Goal: Transaction & Acquisition: Purchase product/service

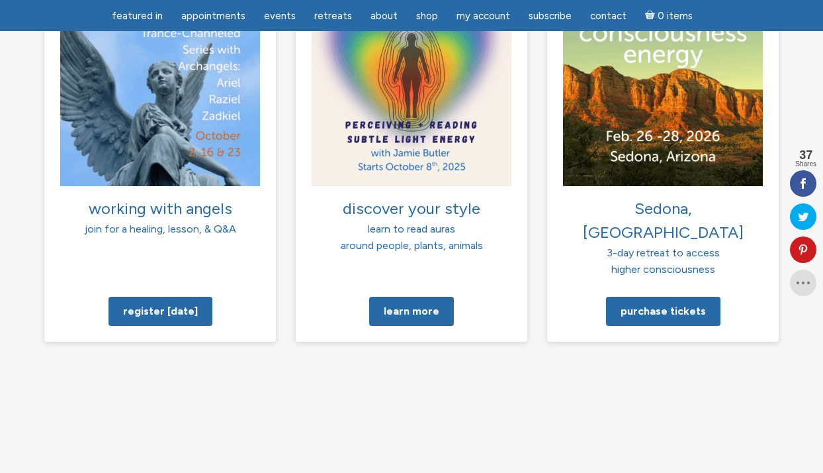
scroll to position [1040, 0]
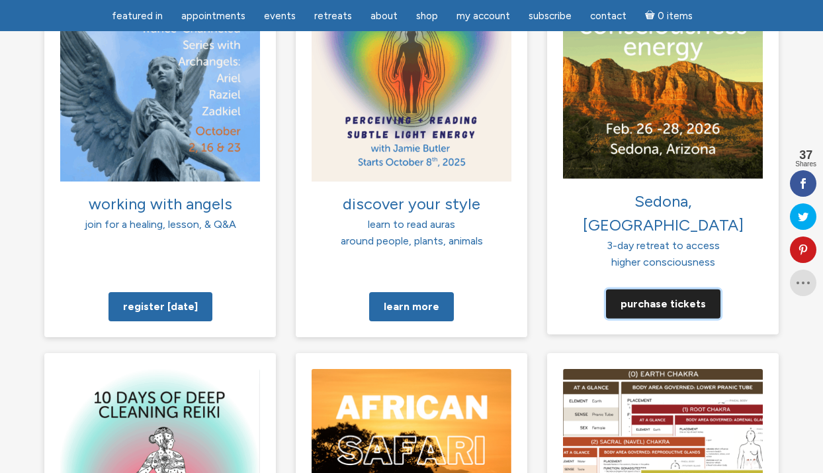
click at [693, 289] on link "Purchase tickets" at bounding box center [663, 303] width 114 height 29
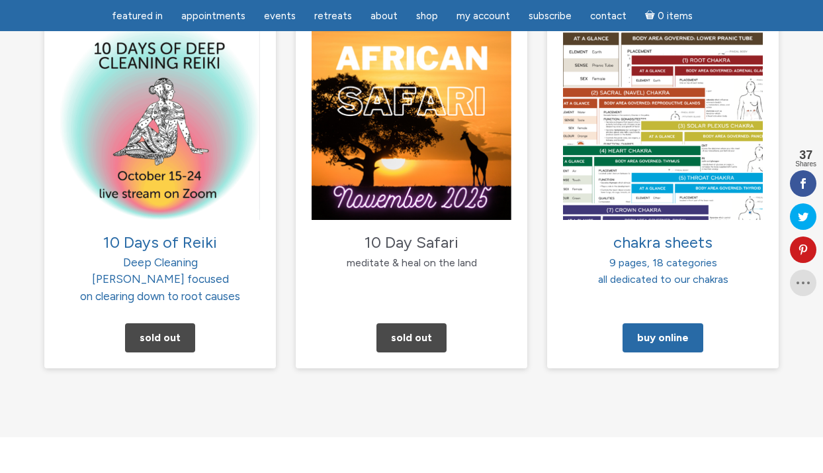
scroll to position [1407, 0]
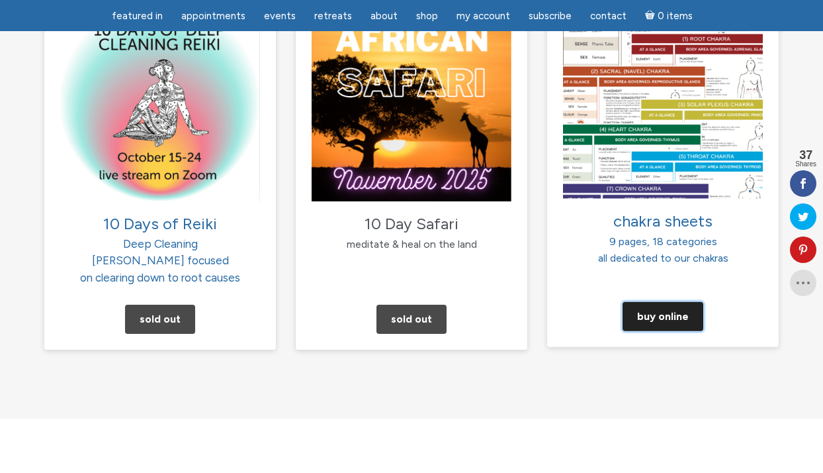
click at [670, 302] on link "Buy Online" at bounding box center [663, 316] width 81 height 29
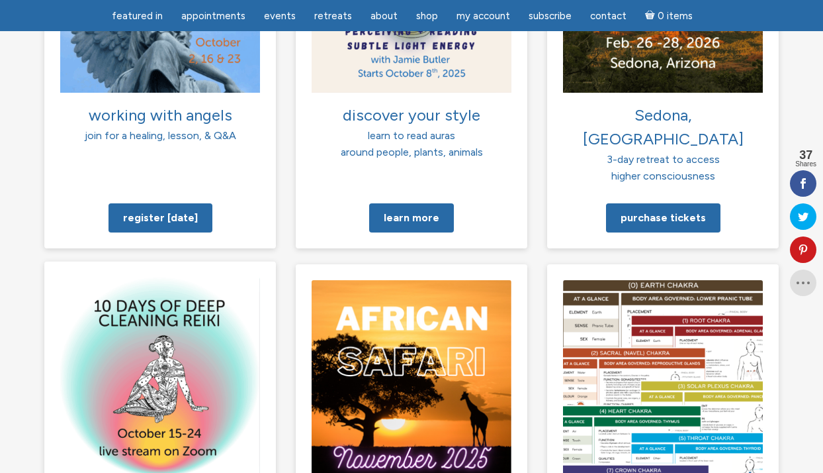
scroll to position [1105, 0]
